Goal: Task Accomplishment & Management: Manage account settings

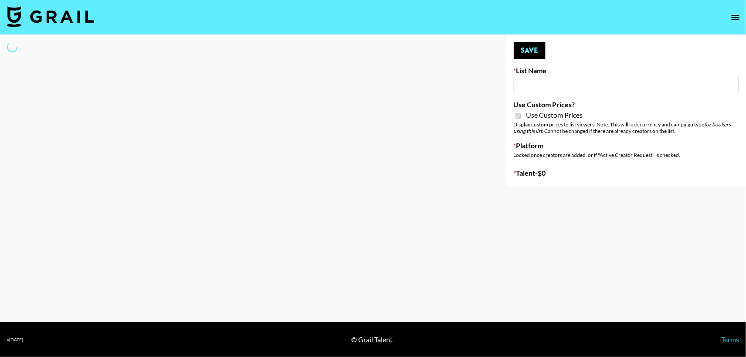
type input "Gfal"
checkbox input "true"
select select "Brand"
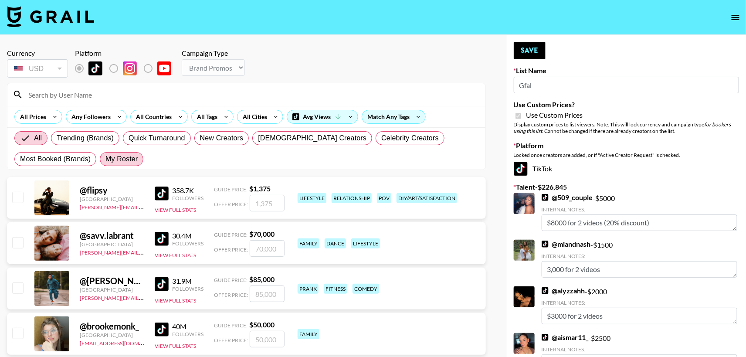
click at [113, 160] on span "My Roster" at bounding box center [121, 159] width 32 height 10
click at [105, 159] on input "My Roster" at bounding box center [105, 159] width 0 height 0
radio input "true"
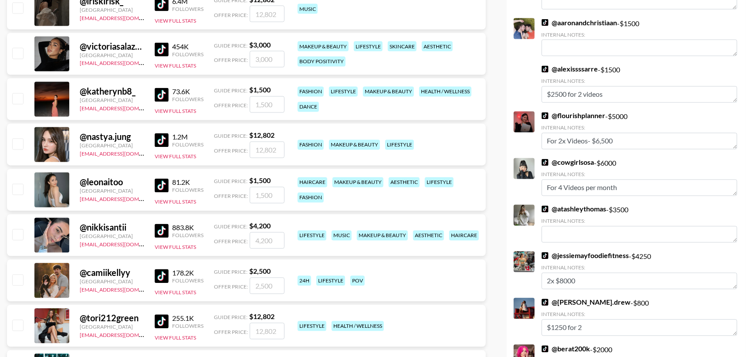
scroll to position [698, 0]
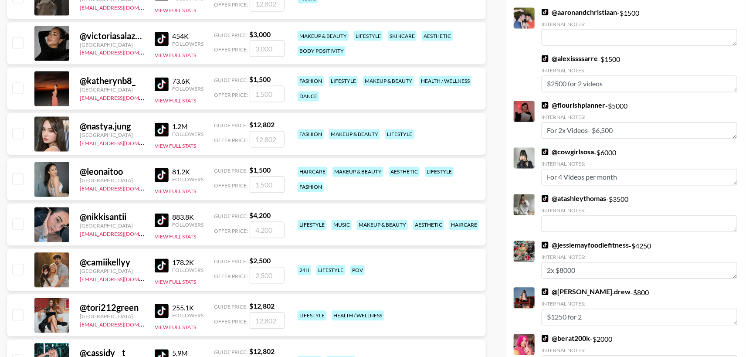
click at [19, 178] on input "checkbox" at bounding box center [17, 178] width 10 height 10
checkbox input "true"
type input "1500"
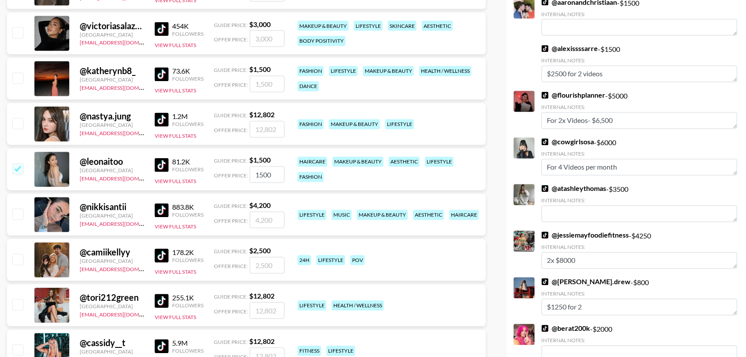
click at [18, 81] on input "checkbox" at bounding box center [17, 78] width 10 height 10
checkbox input "true"
type input "1500"
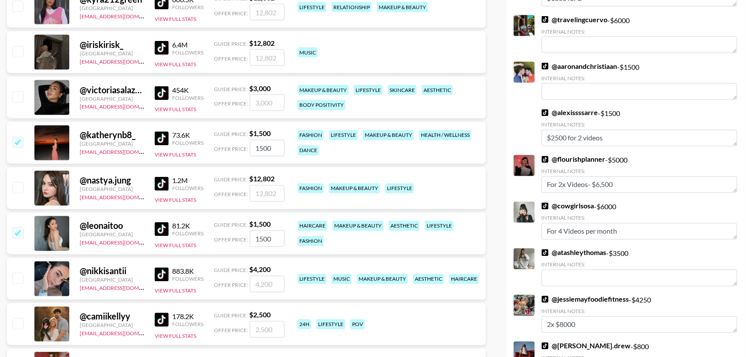
scroll to position [782, 0]
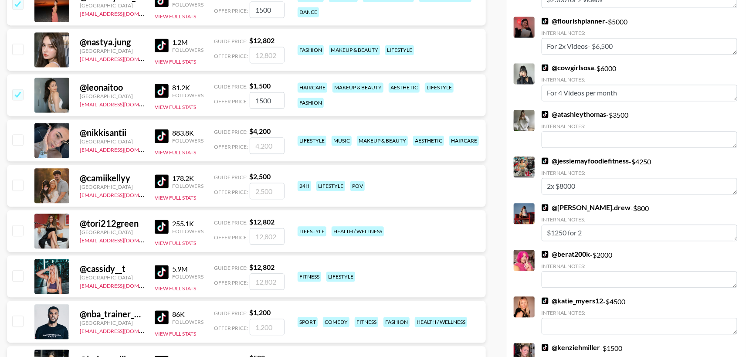
click at [15, 186] on input "checkbox" at bounding box center [17, 184] width 10 height 10
checkbox input "true"
type input "2500"
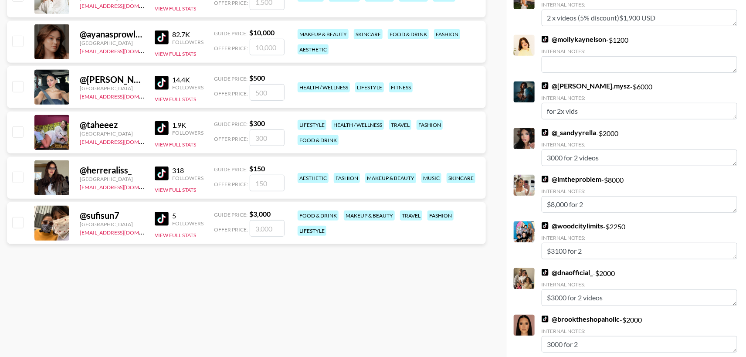
scroll to position [1666, 0]
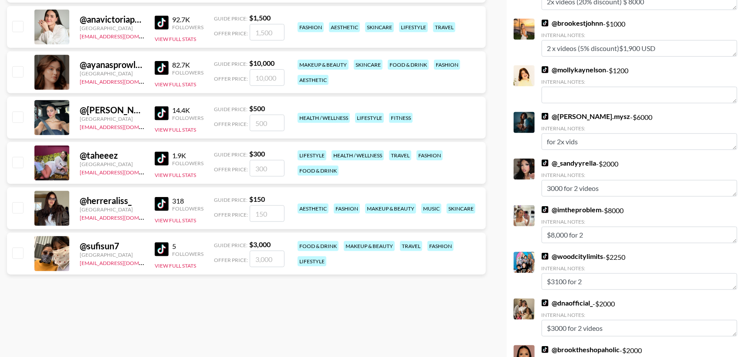
click at [17, 255] on input "checkbox" at bounding box center [17, 252] width 10 height 10
checkbox input "true"
type input "3000"
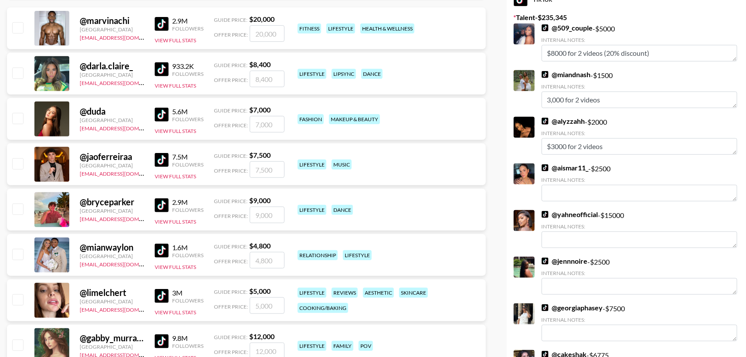
scroll to position [0, 0]
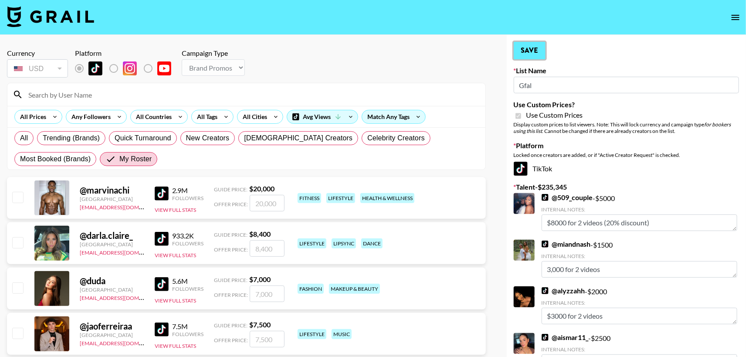
click at [534, 51] on button "Save" at bounding box center [530, 50] width 32 height 17
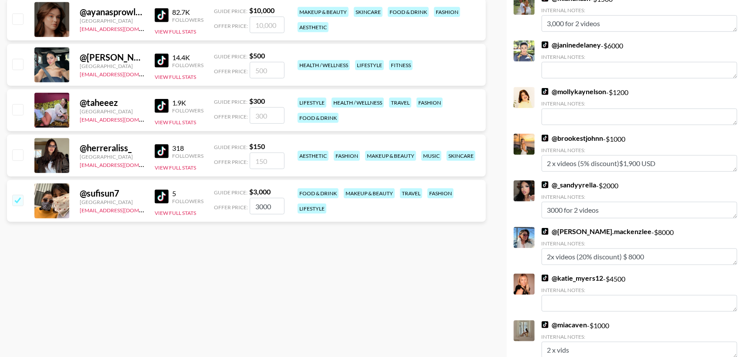
scroll to position [1662, 0]
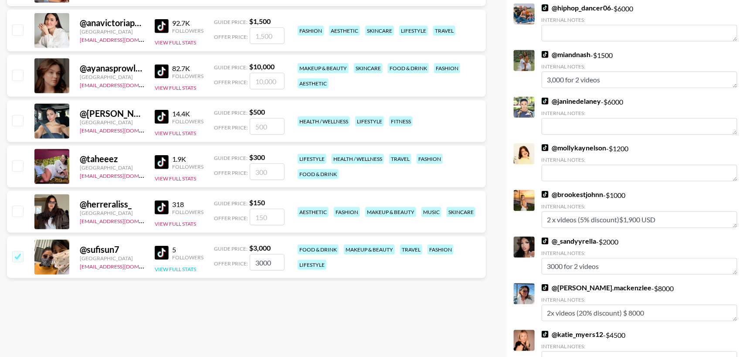
click at [181, 268] on button "View Full Stats" at bounding box center [175, 269] width 41 height 7
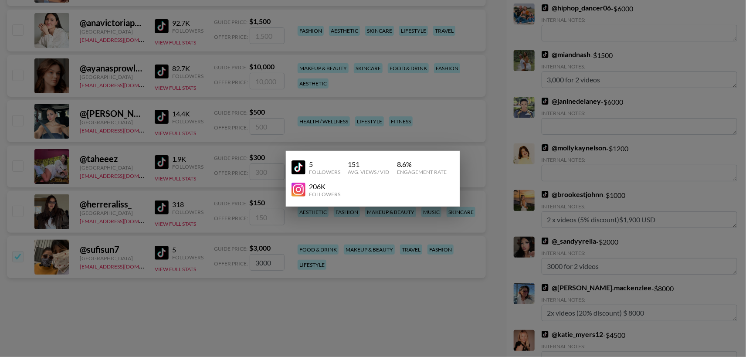
click at [139, 257] on div at bounding box center [373, 178] width 746 height 357
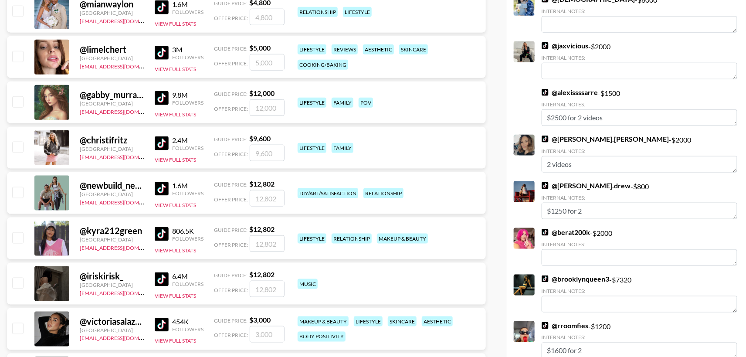
scroll to position [0, 0]
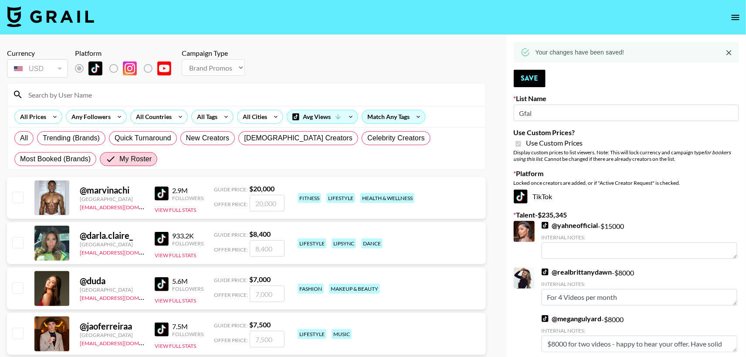
click at [731, 20] on icon "open drawer" at bounding box center [735, 17] width 10 height 10
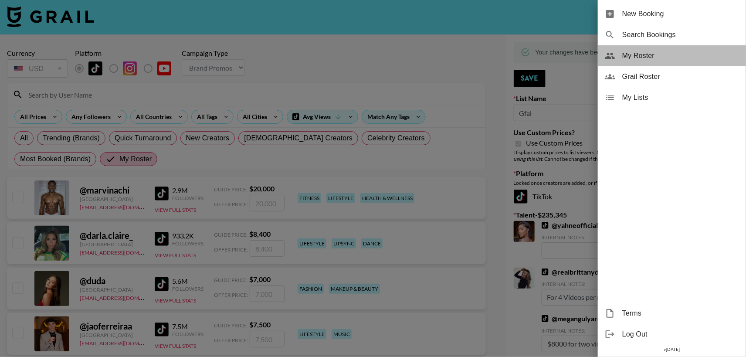
click at [638, 59] on span "My Roster" at bounding box center [680, 56] width 117 height 10
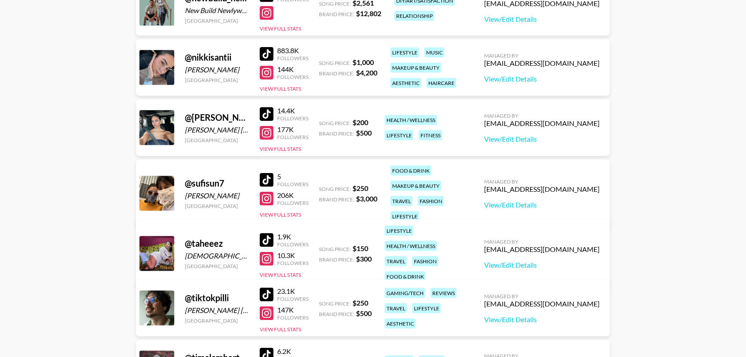
scroll to position [1889, 0]
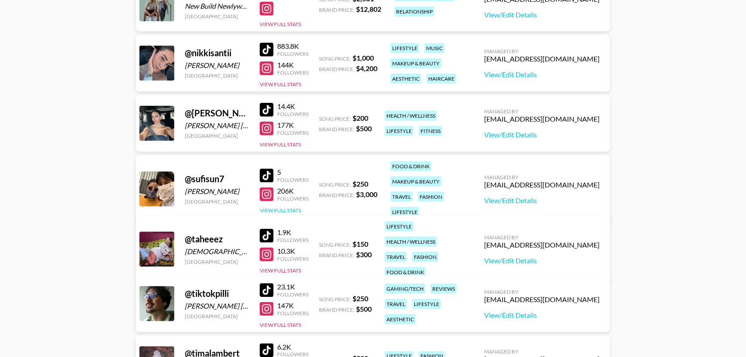
click at [289, 207] on button "View Full Stats" at bounding box center [280, 210] width 41 height 7
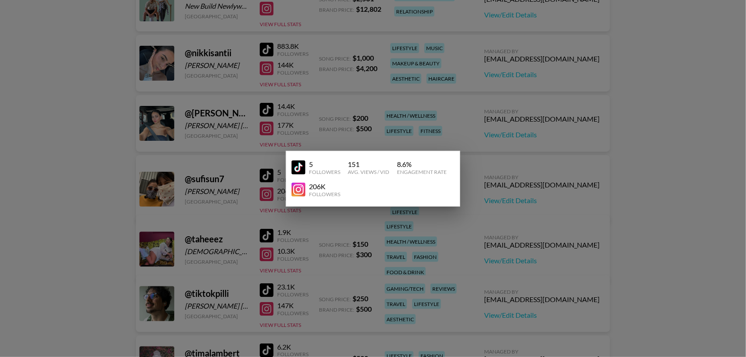
click at [475, 201] on div at bounding box center [373, 178] width 746 height 357
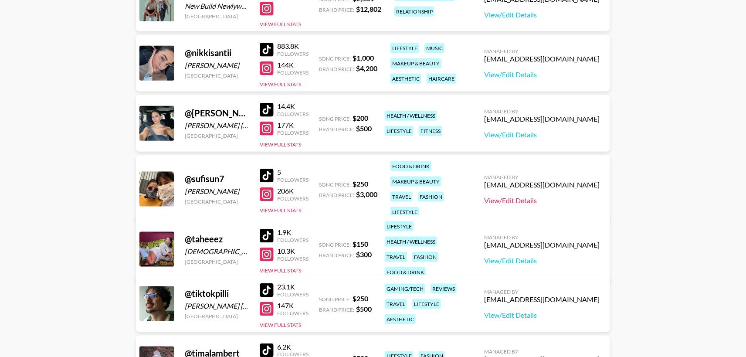
click at [543, 196] on link "View/Edit Details" at bounding box center [541, 200] width 115 height 9
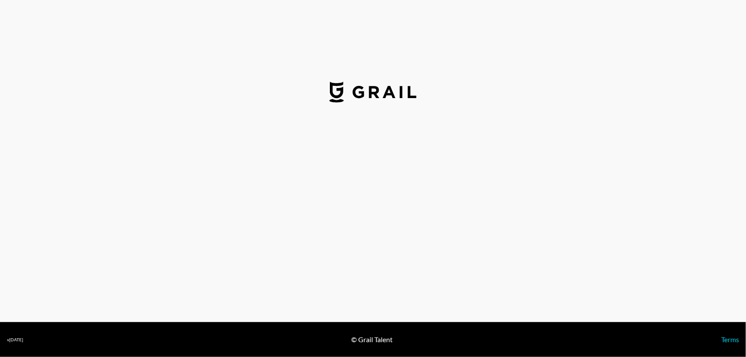
select select "USD"
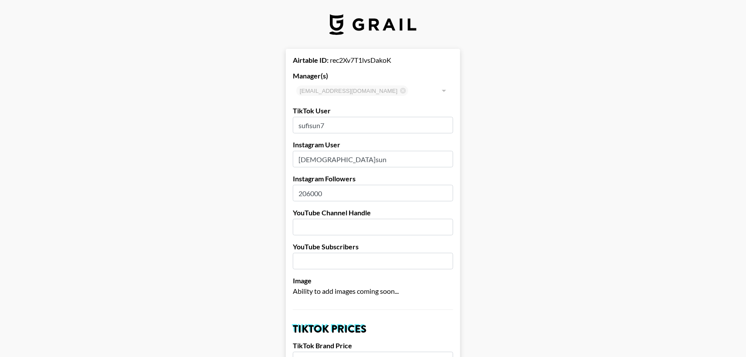
drag, startPoint x: 339, startPoint y: 125, endPoint x: 246, endPoint y: 123, distance: 93.3
type input "sufisun"
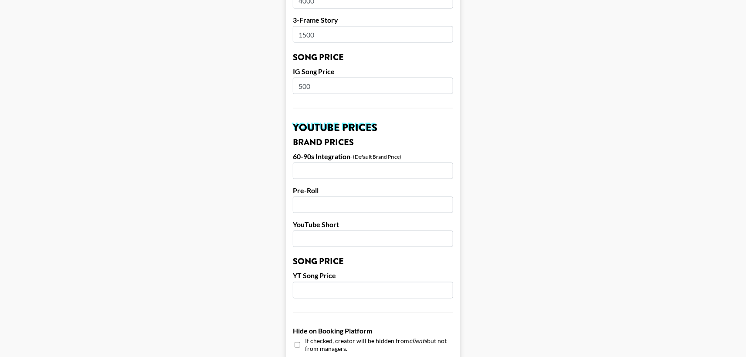
scroll to position [824, 0]
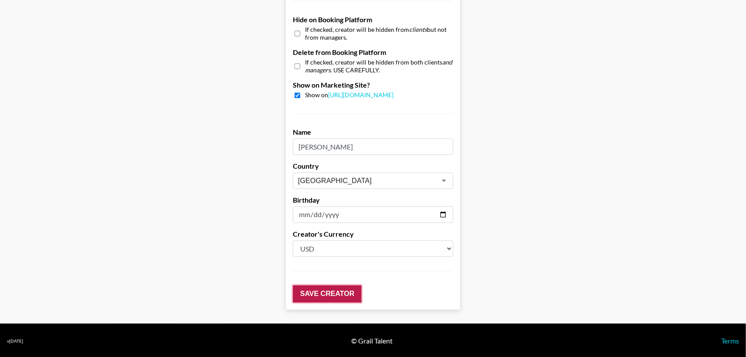
click at [329, 294] on input "Save Creator" at bounding box center [327, 293] width 69 height 17
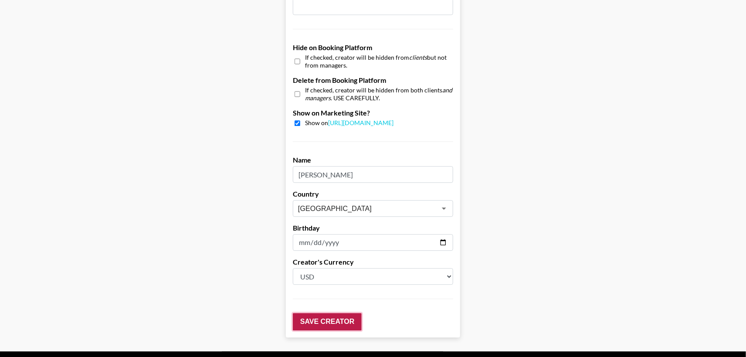
scroll to position [852, 0]
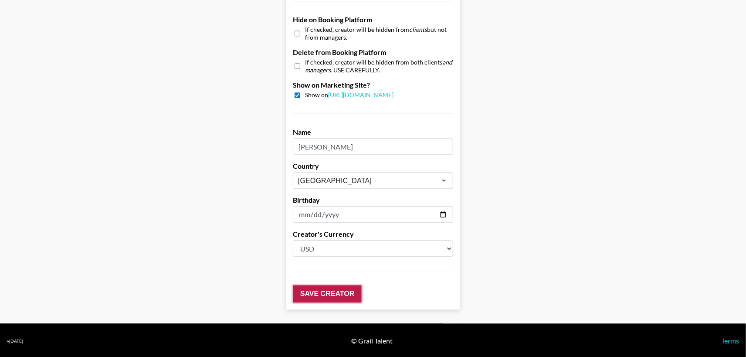
click at [328, 294] on input "Save Creator" at bounding box center [327, 293] width 69 height 17
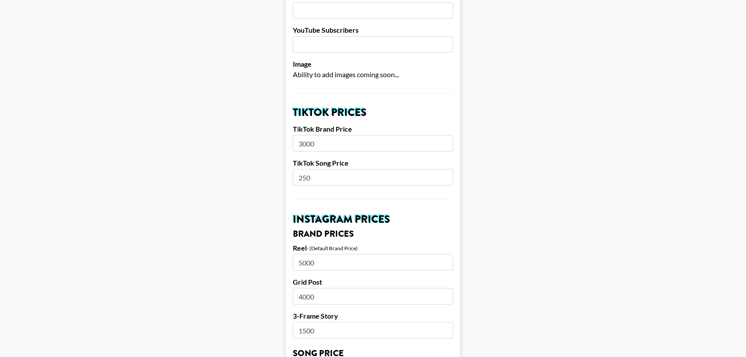
scroll to position [70, 0]
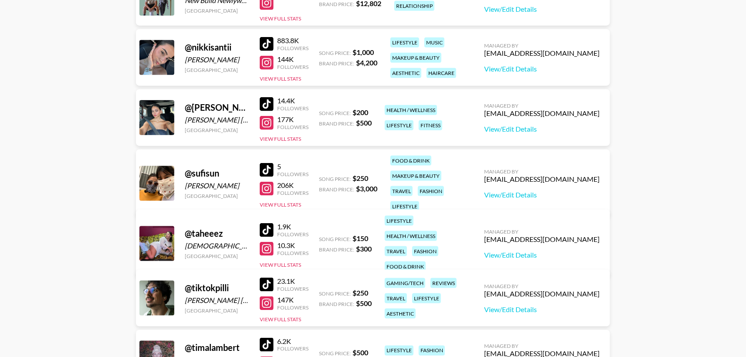
scroll to position [1897, 0]
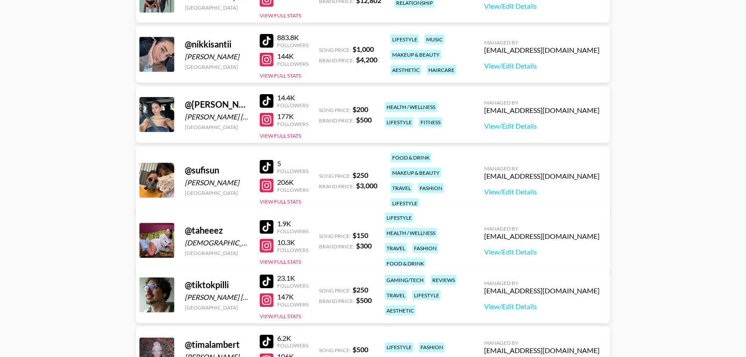
click at [267, 160] on div at bounding box center [267, 167] width 14 height 14
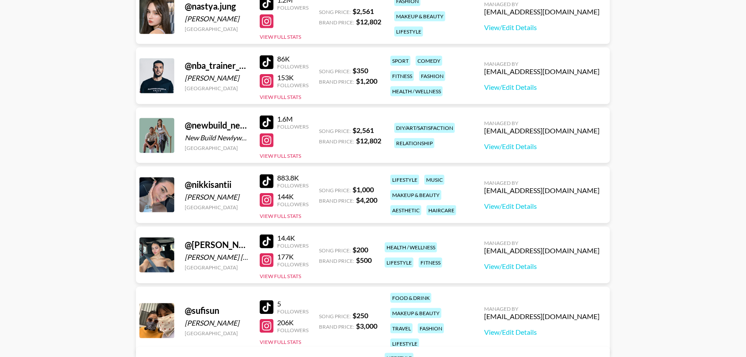
scroll to position [1760, 0]
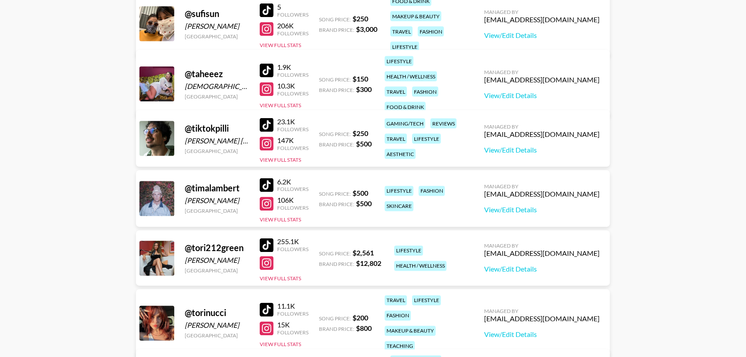
scroll to position [1921, 0]
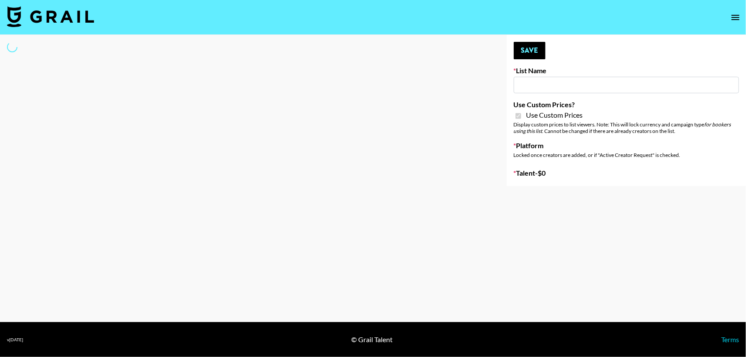
type input "bigkitty"
checkbox input "true"
select select "Brand"
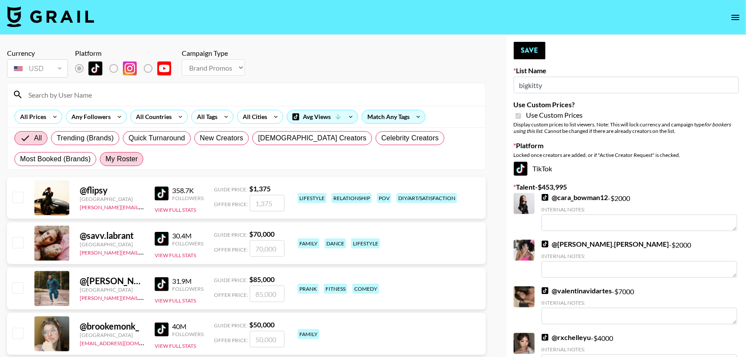
click at [129, 159] on span "My Roster" at bounding box center [121, 159] width 32 height 10
click at [105, 159] on input "My Roster" at bounding box center [105, 159] width 0 height 0
radio input "true"
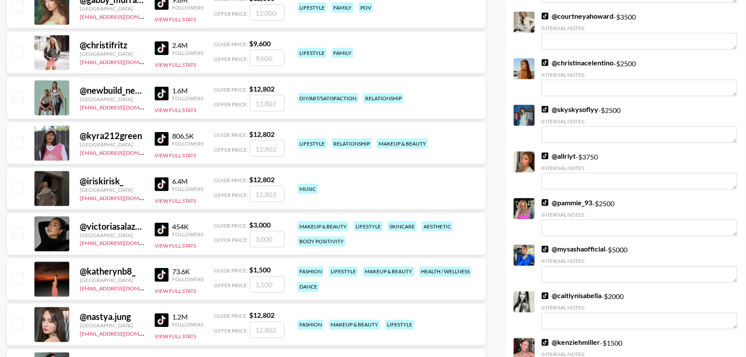
scroll to position [513, 0]
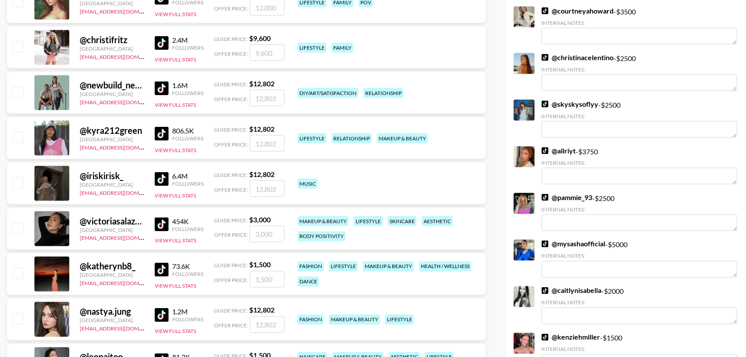
click at [17, 228] on input "checkbox" at bounding box center [17, 228] width 10 height 10
checkbox input "true"
type input "3000"
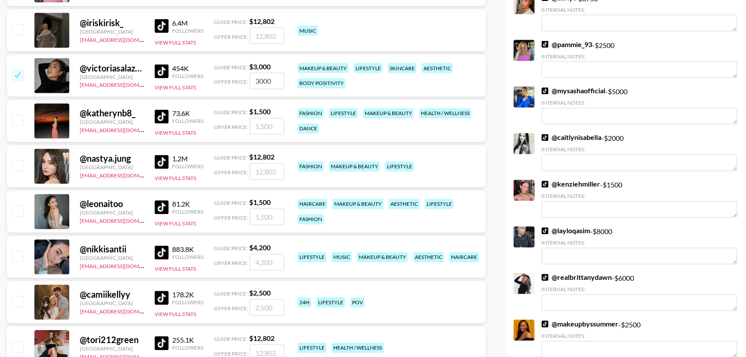
scroll to position [668, 0]
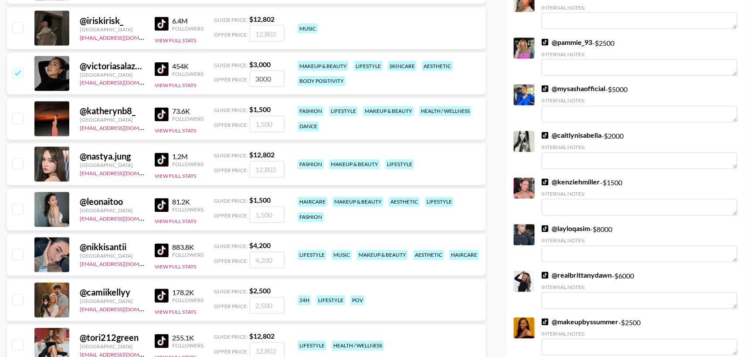
click at [15, 209] on input "checkbox" at bounding box center [17, 208] width 10 height 10
checkbox input "true"
type input "1500"
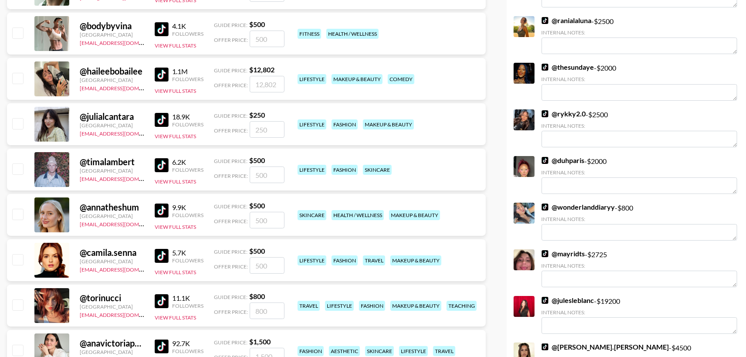
scroll to position [1378, 0]
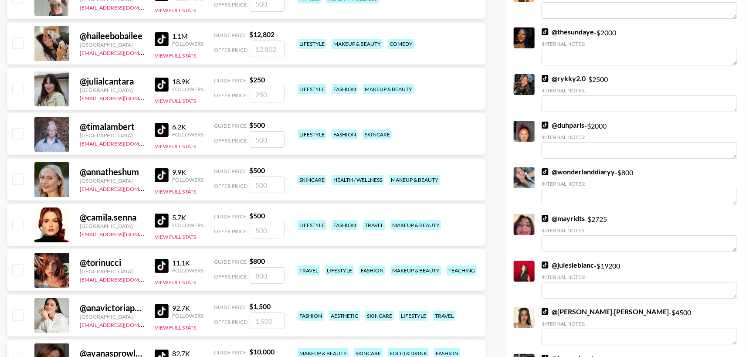
click at [20, 179] on input "checkbox" at bounding box center [17, 178] width 10 height 10
checkbox input "true"
type input "500"
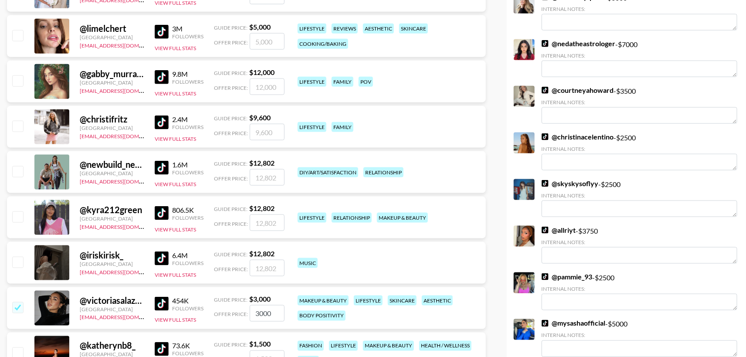
scroll to position [0, 0]
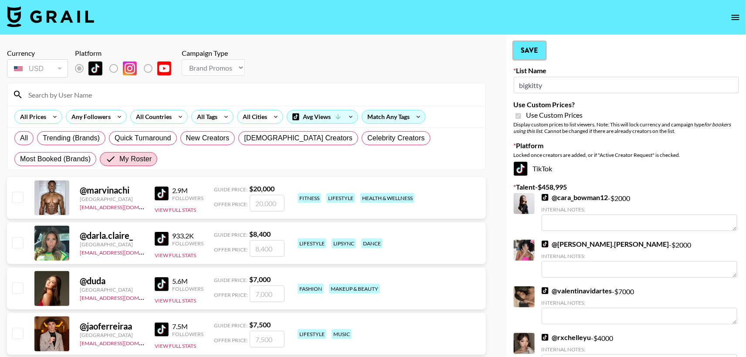
click at [526, 50] on button "Save" at bounding box center [530, 50] width 32 height 17
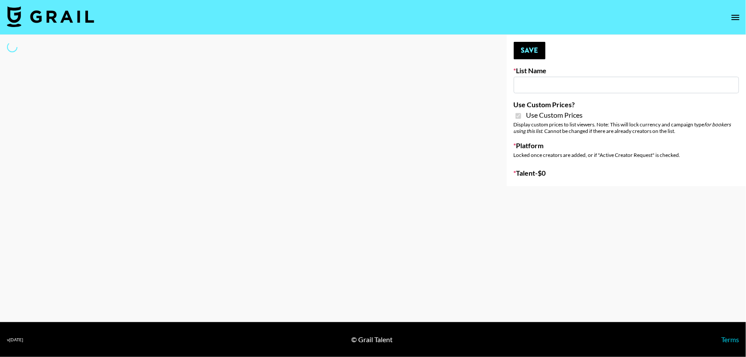
type input "Hume IG (19th Aug)"
checkbox input "true"
select select "Brand"
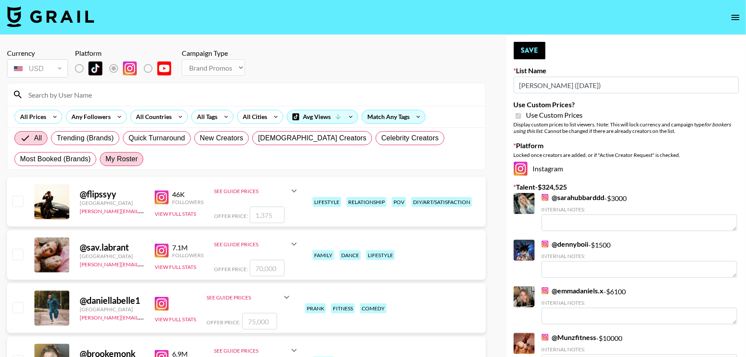
click at [118, 164] on label "My Roster" at bounding box center [122, 159] width 44 height 14
click at [105, 159] on input "My Roster" at bounding box center [105, 159] width 0 height 0
radio input "true"
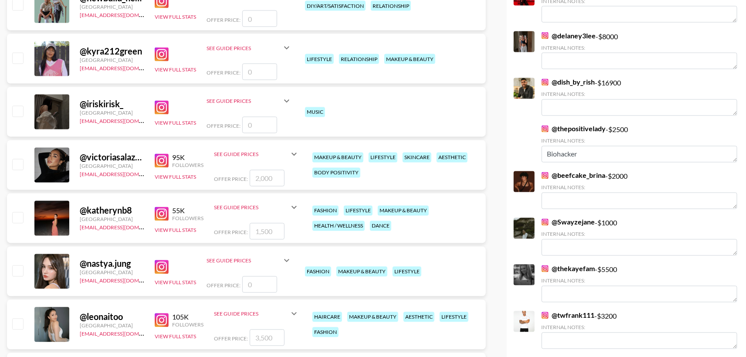
scroll to position [677, 0]
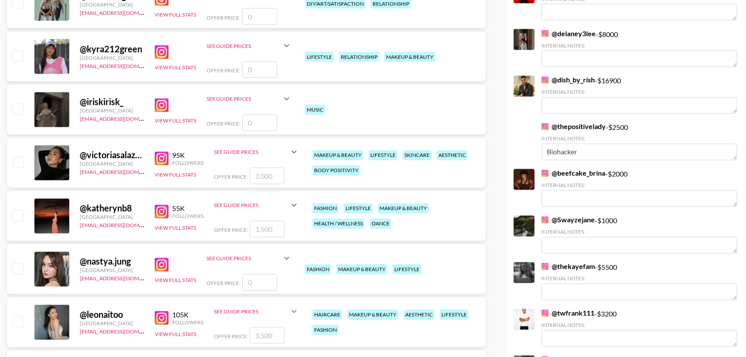
click at [18, 163] on input "checkbox" at bounding box center [17, 162] width 10 height 10
checkbox input "true"
type input "2000"
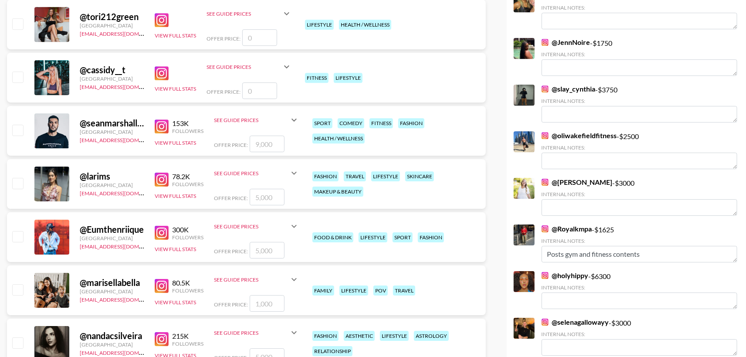
scroll to position [1135, 0]
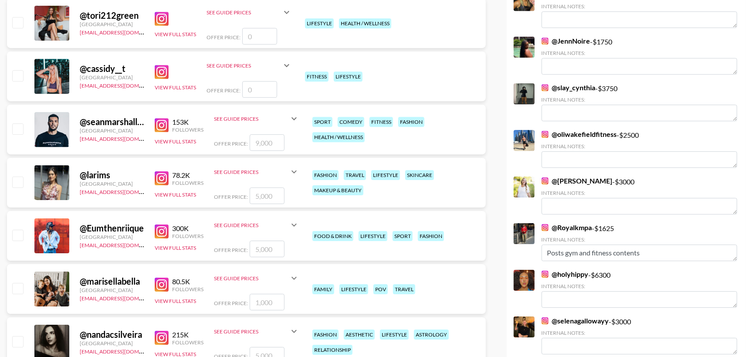
click at [18, 77] on input "checkbox" at bounding box center [17, 75] width 10 height 10
click at [18, 74] on input "checkbox" at bounding box center [17, 75] width 10 height 10
checkbox input "false"
drag, startPoint x: 254, startPoint y: 95, endPoint x: 234, endPoint y: 91, distance: 20.3
click at [234, 91] on div "Offer Price:" at bounding box center [248, 89] width 85 height 17
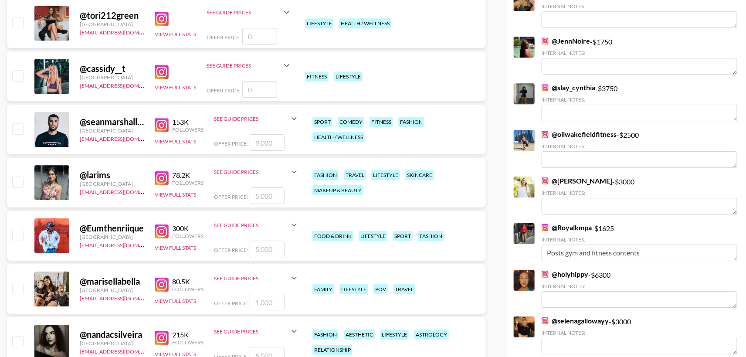
drag, startPoint x: 261, startPoint y: 93, endPoint x: 244, endPoint y: 91, distance: 17.1
click at [244, 91] on input "number" at bounding box center [259, 89] width 35 height 17
type input "1"
checkbox input "true"
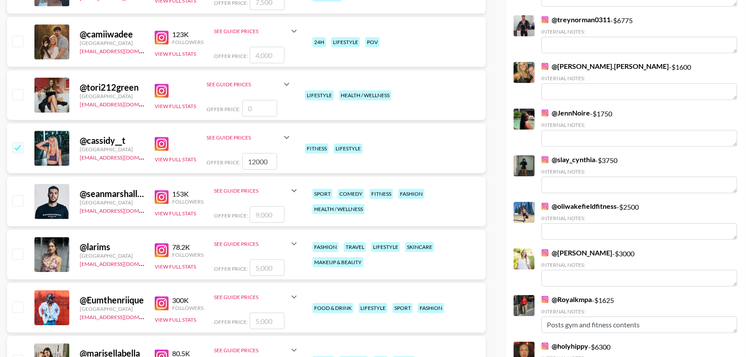
scroll to position [1105, 0]
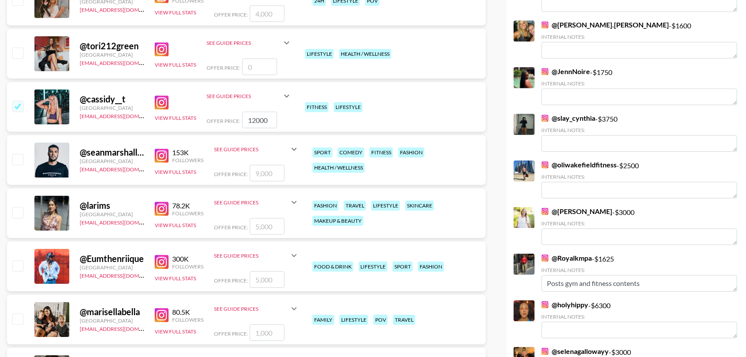
type input "12000"
click at [17, 160] on input "checkbox" at bounding box center [17, 159] width 10 height 10
checkbox input "true"
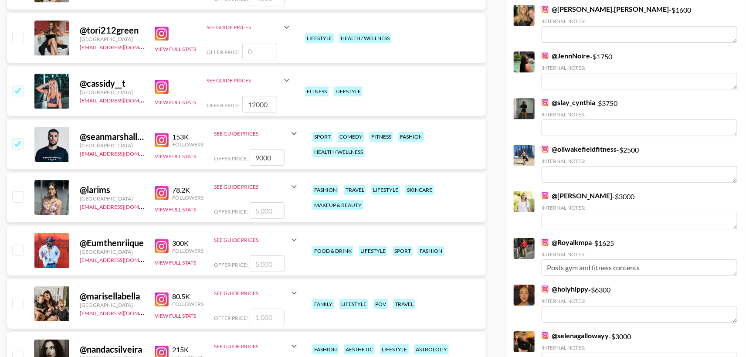
scroll to position [1136, 0]
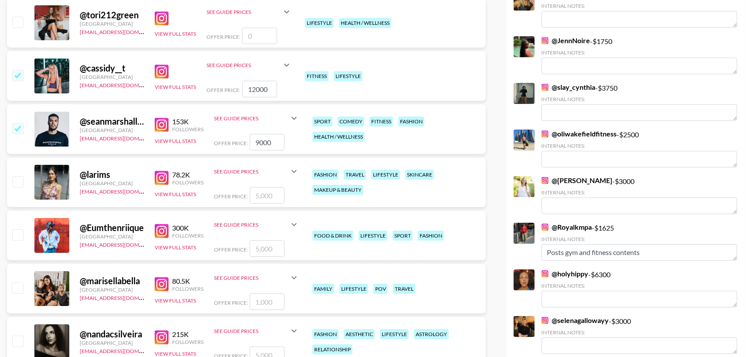
drag, startPoint x: 277, startPoint y: 142, endPoint x: 220, endPoint y: 141, distance: 56.6
click at [220, 141] on div "Offer Price: 9000" at bounding box center [256, 142] width 85 height 17
type input "4"
checkbox input "false"
checkbox input "true"
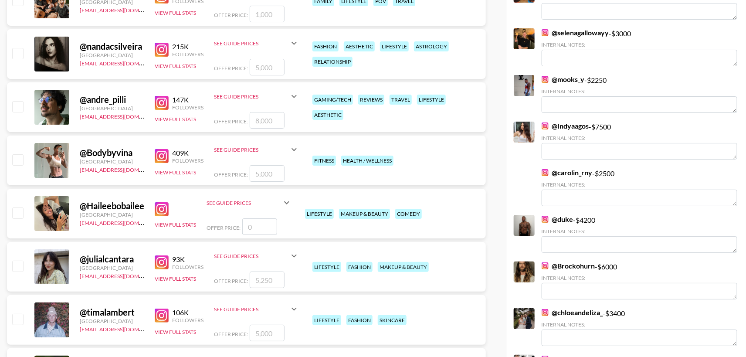
scroll to position [1426, 0]
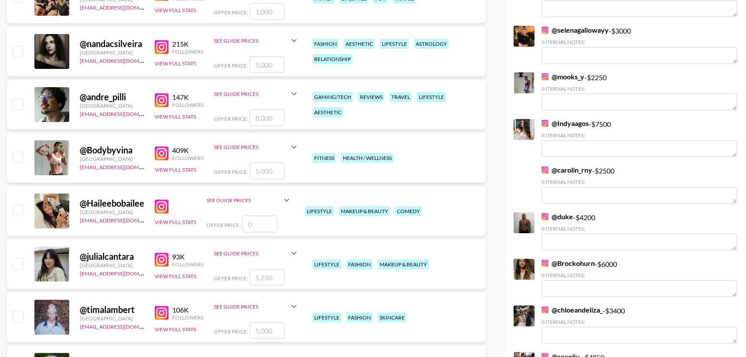
type input "5000"
click at [20, 159] on input "checkbox" at bounding box center [17, 157] width 10 height 10
checkbox input "true"
type input "5000"
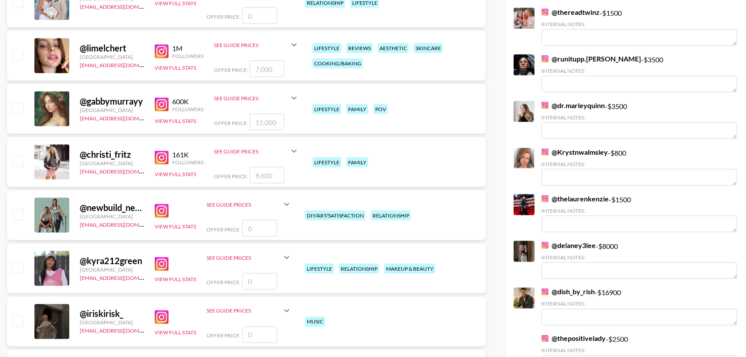
scroll to position [0, 0]
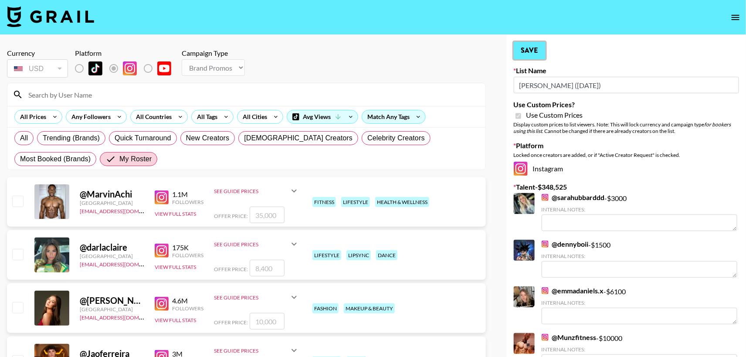
click at [530, 52] on button "Save" at bounding box center [530, 50] width 32 height 17
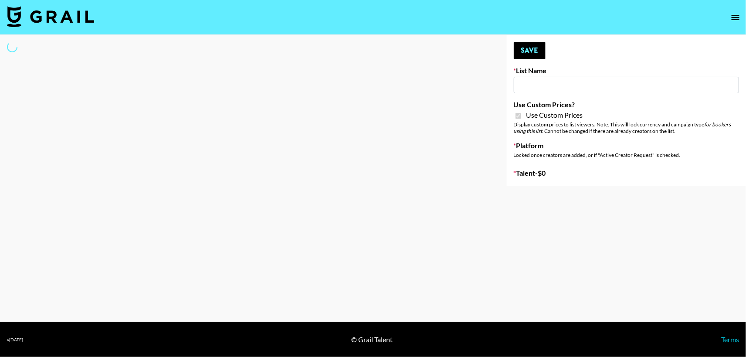
type input "Liquid Brands ([DATE])"
checkbox input "true"
select select "Brand"
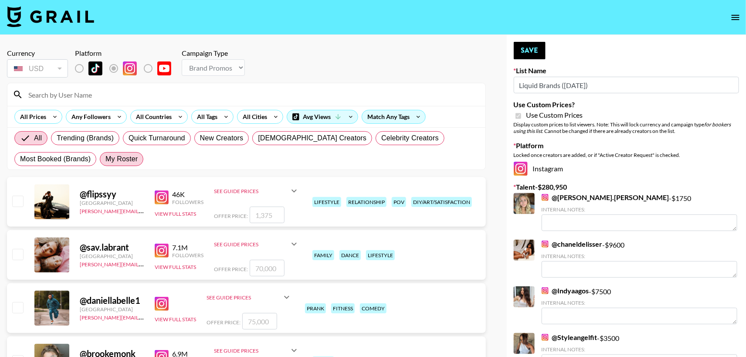
click at [120, 154] on span "My Roster" at bounding box center [121, 159] width 32 height 10
click at [105, 159] on input "My Roster" at bounding box center [105, 159] width 0 height 0
radio input "true"
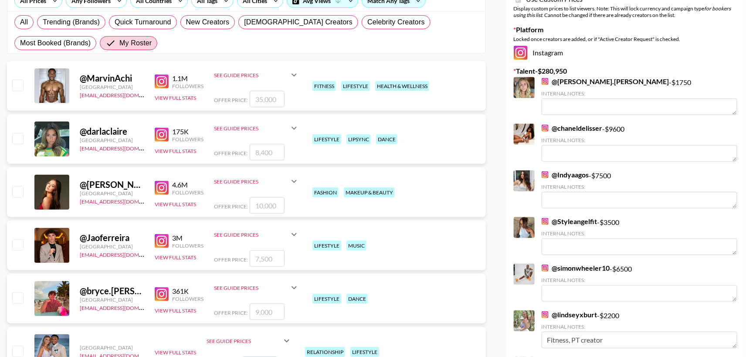
scroll to position [118, 0]
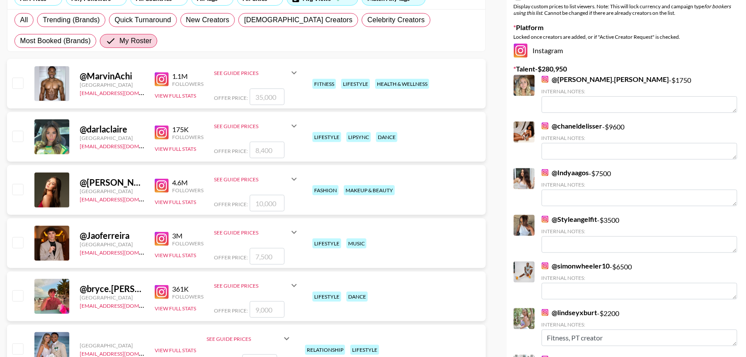
click at [17, 191] on input "checkbox" at bounding box center [17, 189] width 10 height 10
checkbox input "true"
type input "10000"
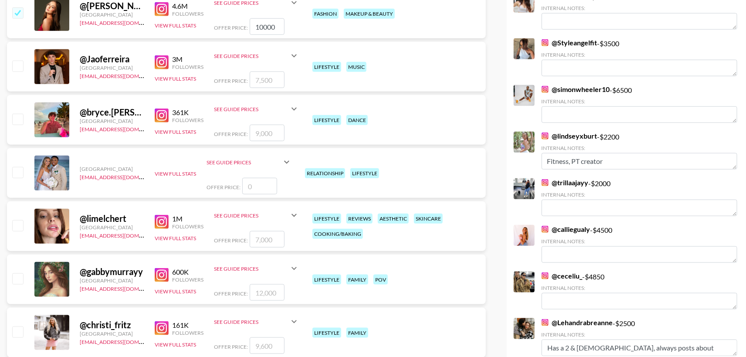
scroll to position [345, 0]
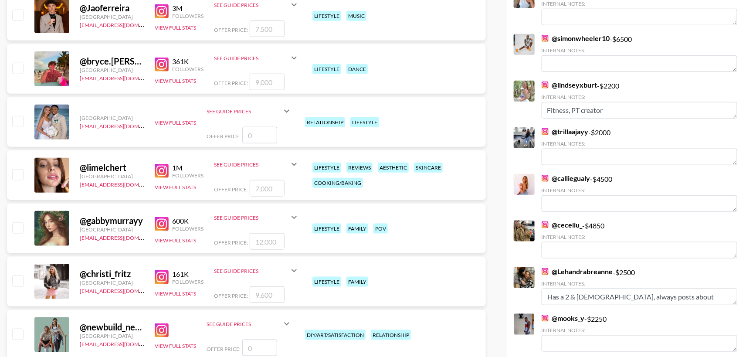
click at [16, 173] on input "checkbox" at bounding box center [17, 174] width 10 height 10
checkbox input "true"
type input "7000"
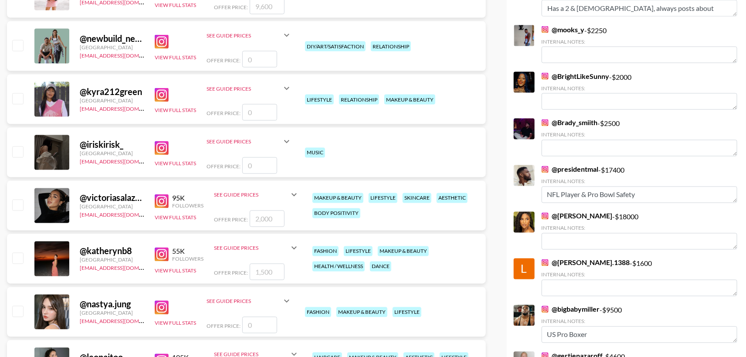
scroll to position [636, 0]
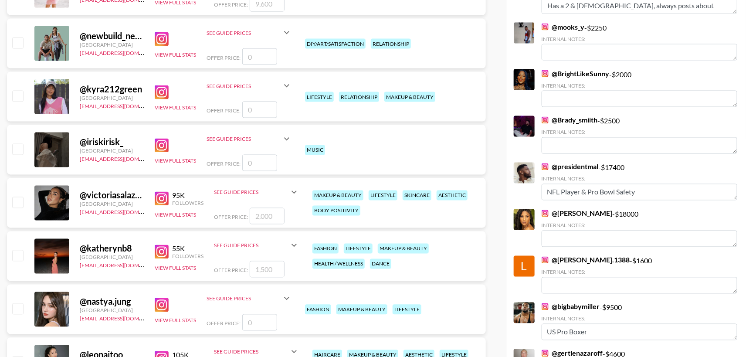
click at [22, 199] on input "checkbox" at bounding box center [17, 202] width 10 height 10
checkbox input "true"
type input "2000"
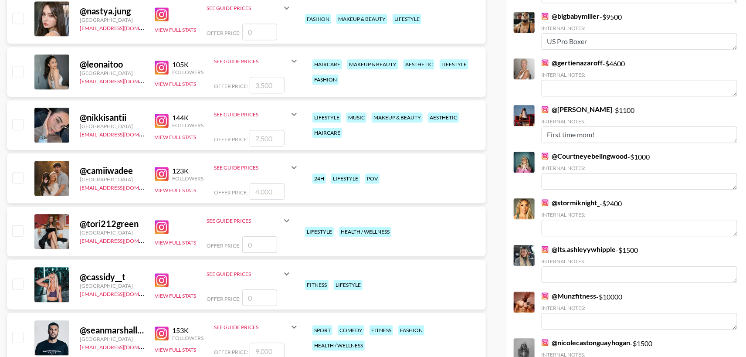
scroll to position [928, 0]
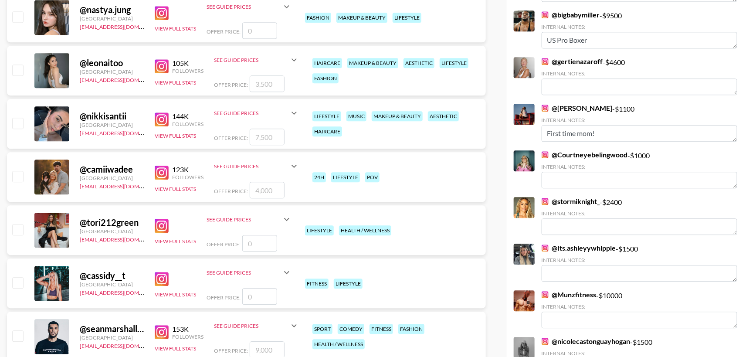
click at [17, 176] on input "checkbox" at bounding box center [17, 176] width 10 height 10
checkbox input "true"
type input "4000"
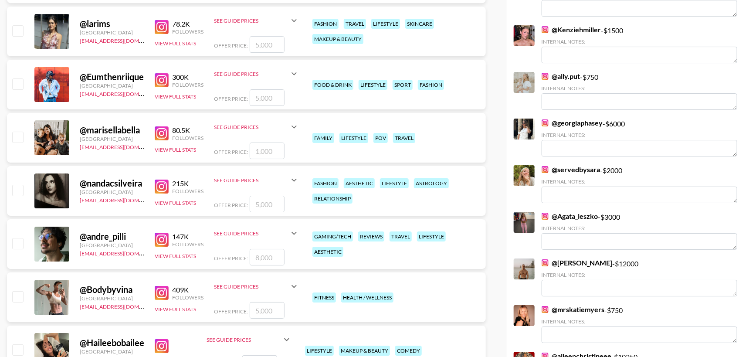
scroll to position [1288, 0]
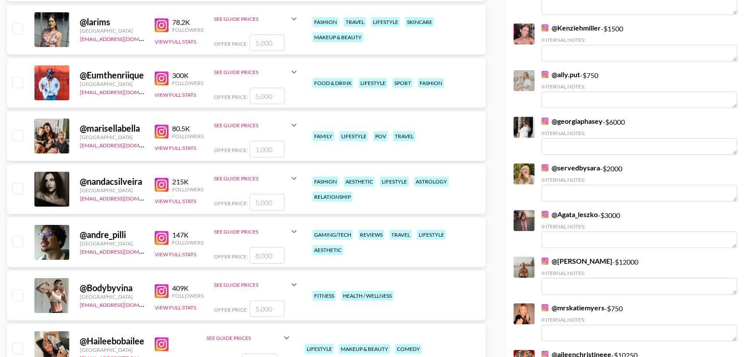
click at [19, 134] on input "checkbox" at bounding box center [17, 135] width 10 height 10
checkbox input "true"
type input "1000"
click at [20, 28] on input "checkbox" at bounding box center [17, 29] width 10 height 10
checkbox input "true"
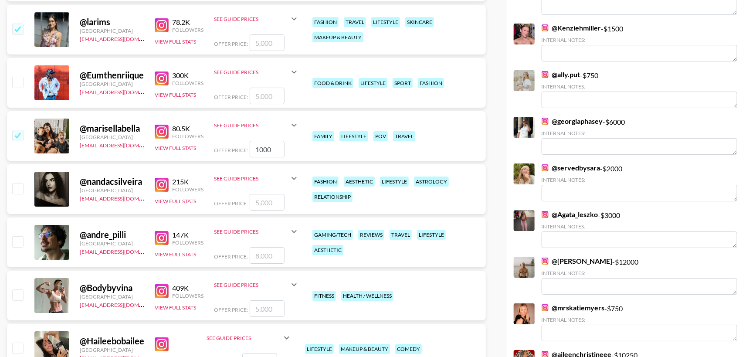
type input "5000"
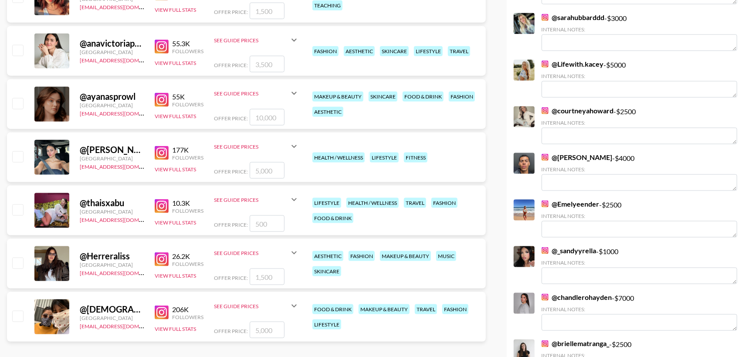
scroll to position [1906, 0]
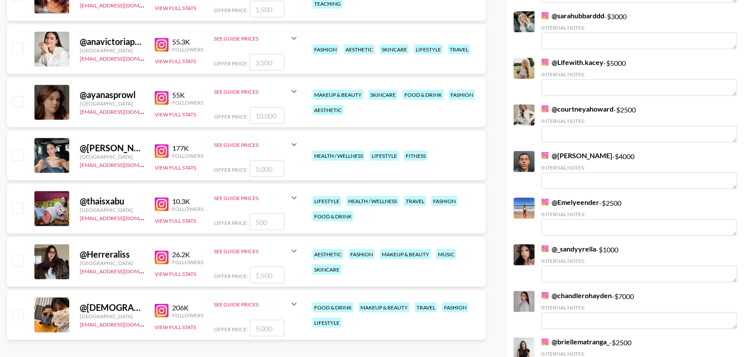
click at [18, 46] on input "checkbox" at bounding box center [17, 48] width 10 height 10
checkbox input "true"
type input "3500"
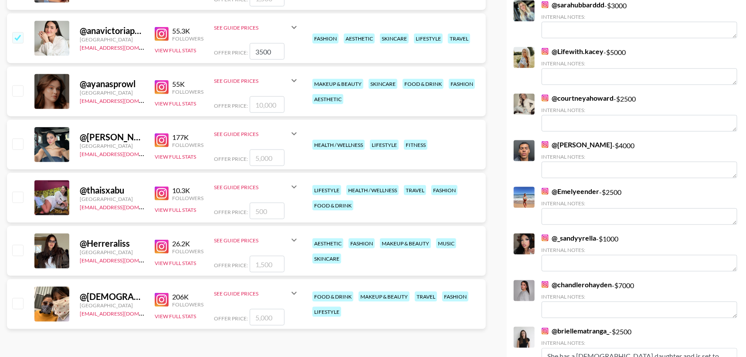
click at [18, 148] on input "checkbox" at bounding box center [17, 144] width 10 height 10
checkbox input "true"
type input "5000"
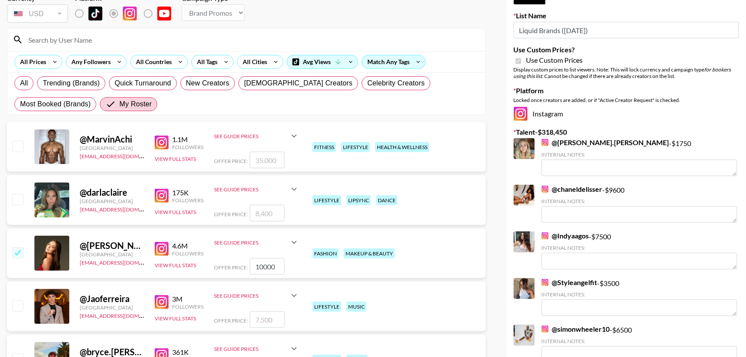
scroll to position [0, 0]
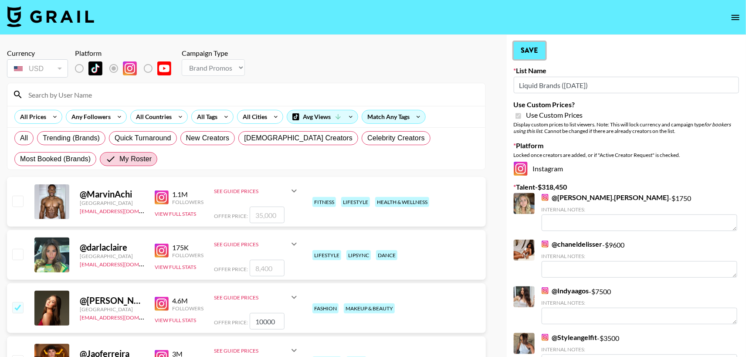
click at [531, 54] on button "Save" at bounding box center [530, 50] width 32 height 17
